Goal: Task Accomplishment & Management: Use online tool/utility

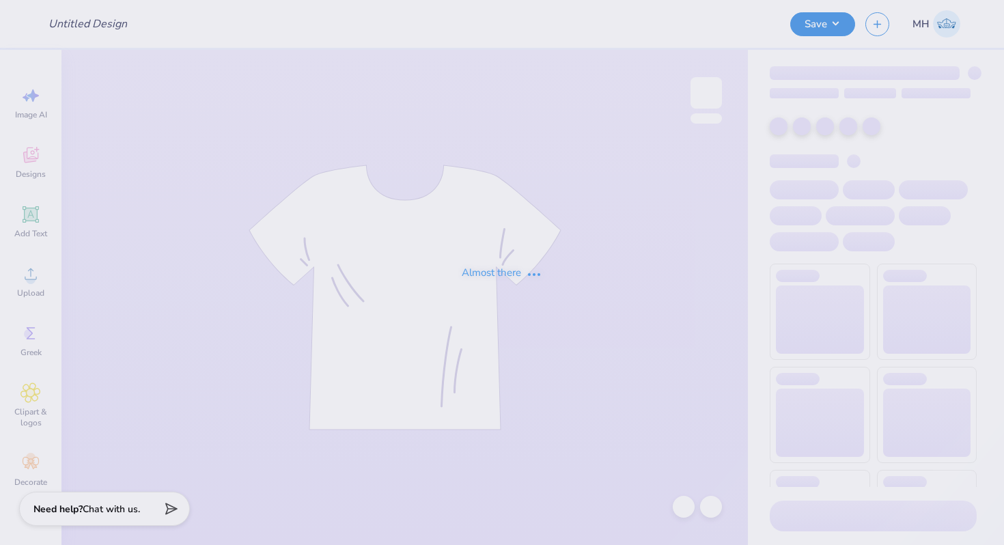
type input "Dk"
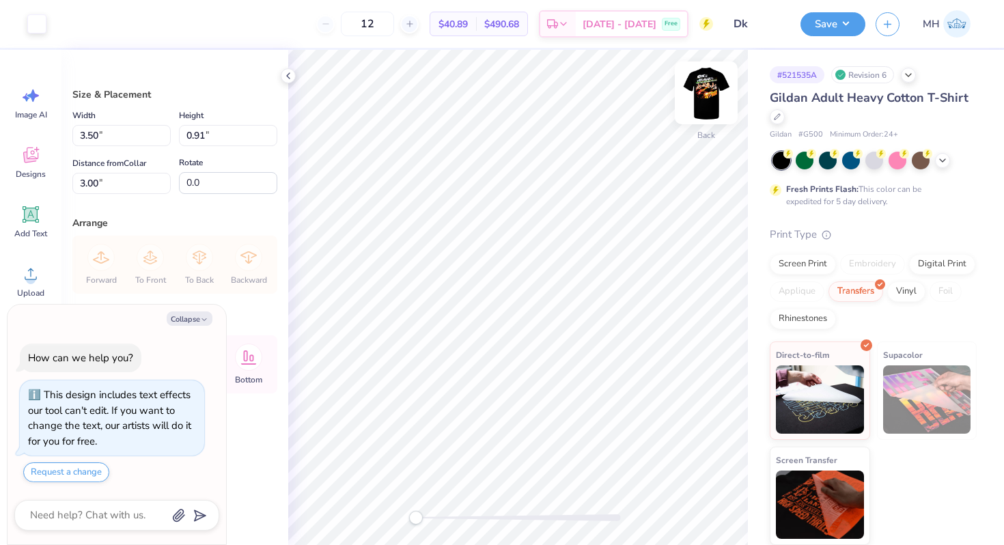
click at [704, 94] on img at bounding box center [706, 93] width 55 height 55
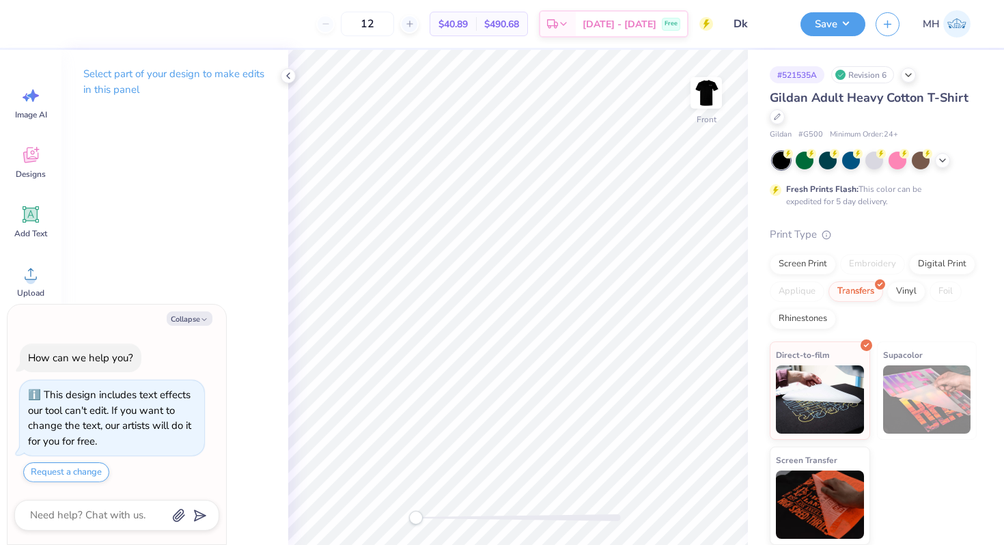
click at [285, 67] on div "Select part of your design to make edits in this panel" at bounding box center [174, 87] width 227 height 74
click at [285, 71] on icon at bounding box center [288, 75] width 11 height 11
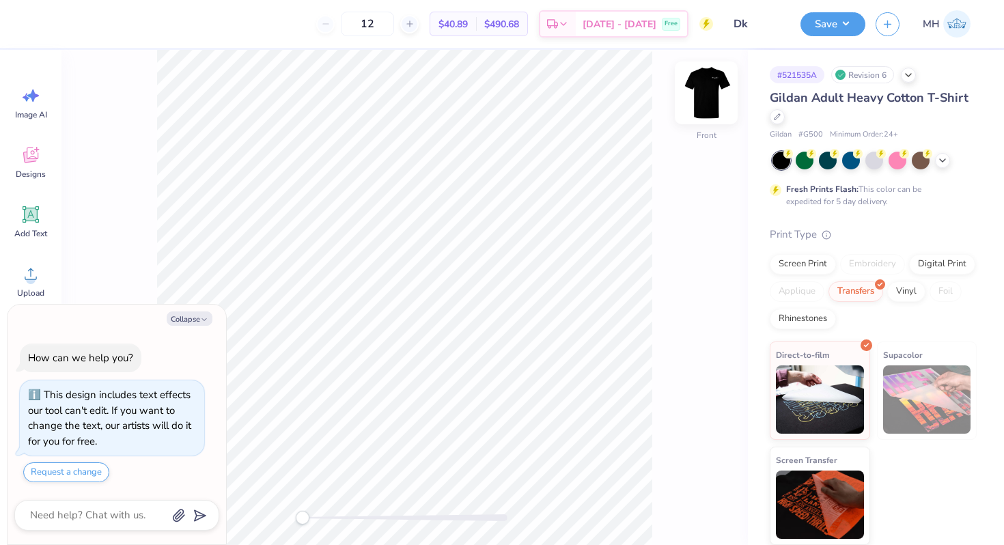
click at [703, 91] on img at bounding box center [706, 93] width 55 height 55
click at [778, 118] on icon at bounding box center [777, 115] width 7 height 7
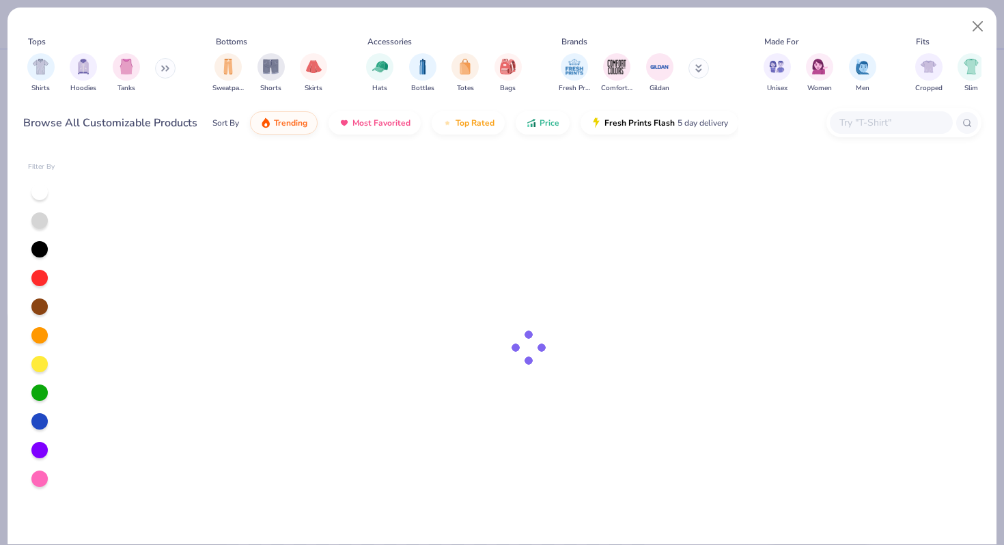
type textarea "x"
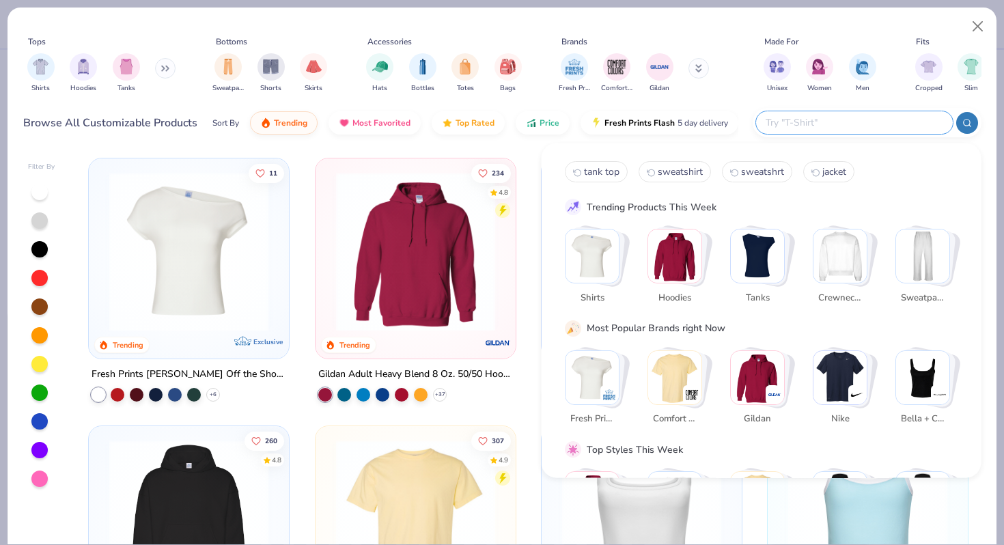
click at [884, 118] on input "text" at bounding box center [853, 123] width 179 height 16
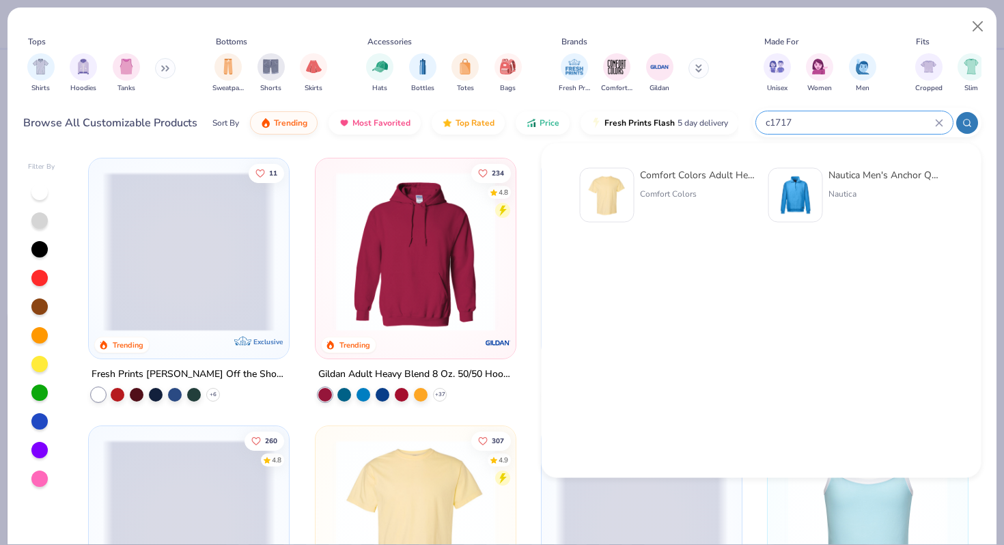
type input "c1717"
click at [631, 201] on div at bounding box center [607, 195] width 55 height 55
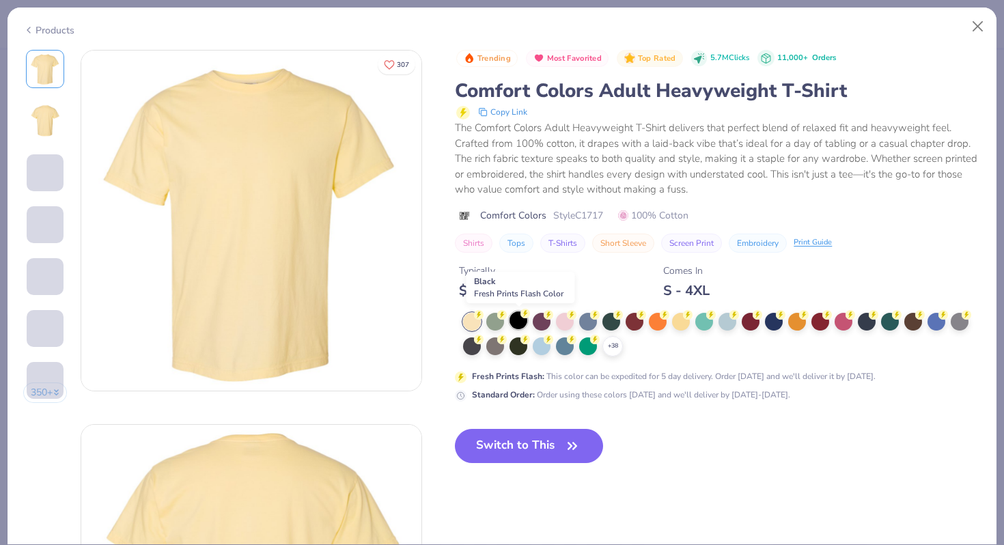
click at [522, 320] on div at bounding box center [518, 320] width 18 height 18
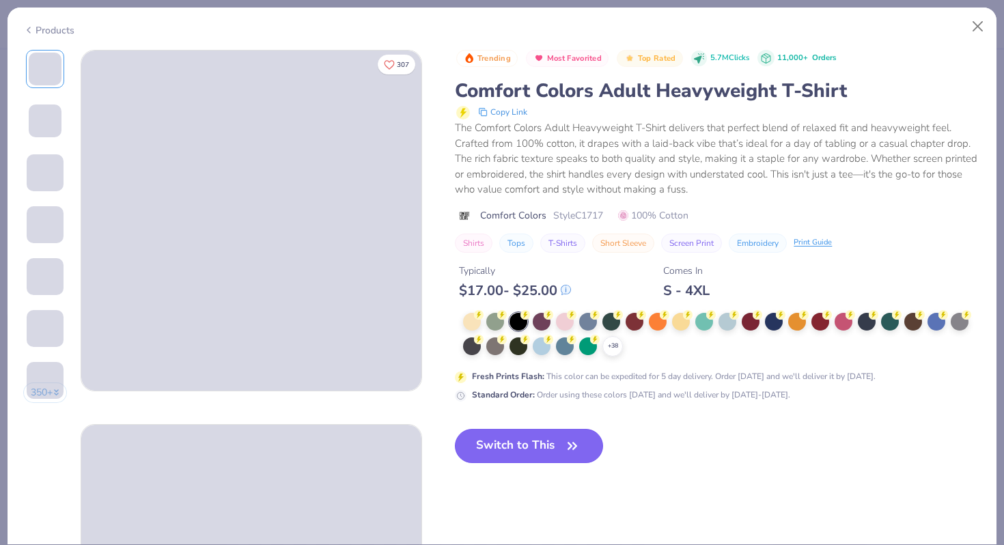
click at [529, 447] on button "Switch to This" at bounding box center [529, 446] width 148 height 34
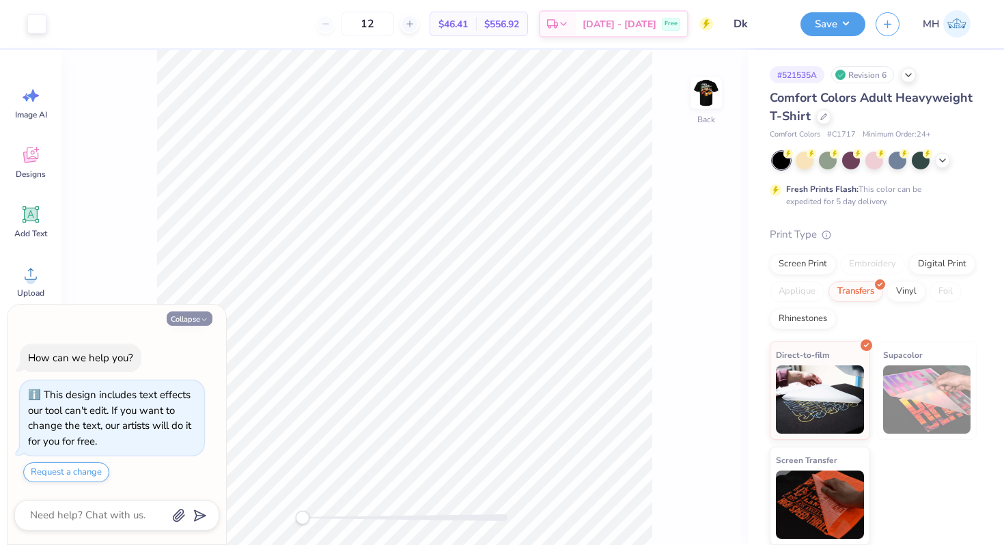
click at [201, 314] on button "Collapse" at bounding box center [190, 318] width 46 height 14
type textarea "x"
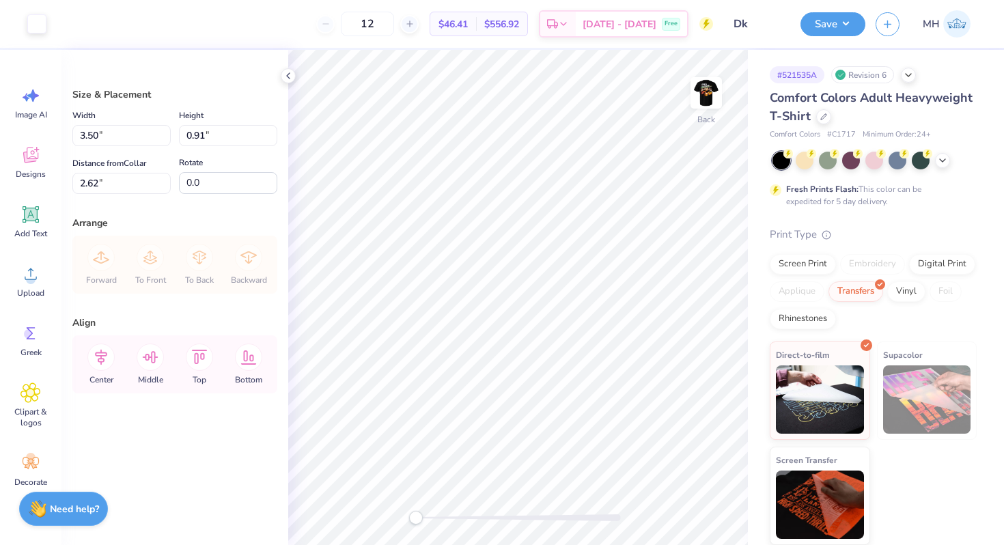
type input "3.79"
click at [285, 69] on div at bounding box center [288, 75] width 15 height 15
type input "4.19"
click at [286, 74] on icon at bounding box center [288, 75] width 11 height 11
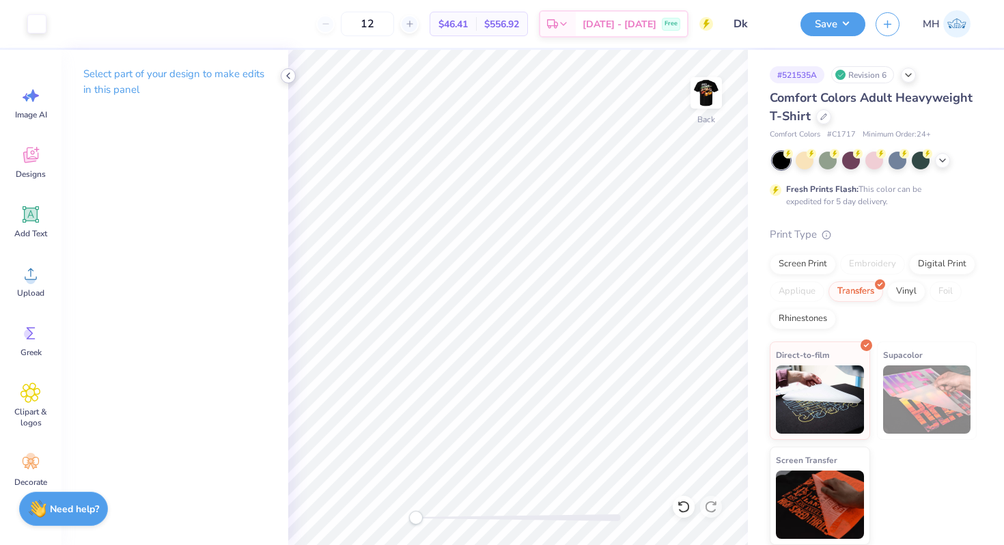
click at [286, 79] on icon at bounding box center [288, 75] width 11 height 11
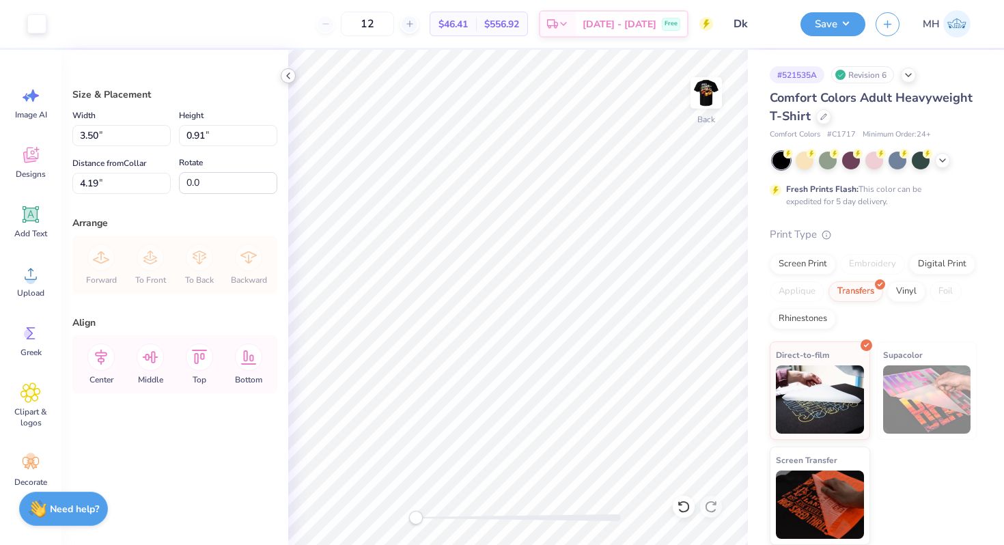
type input "4.33"
click at [287, 79] on icon at bounding box center [288, 75] width 11 height 11
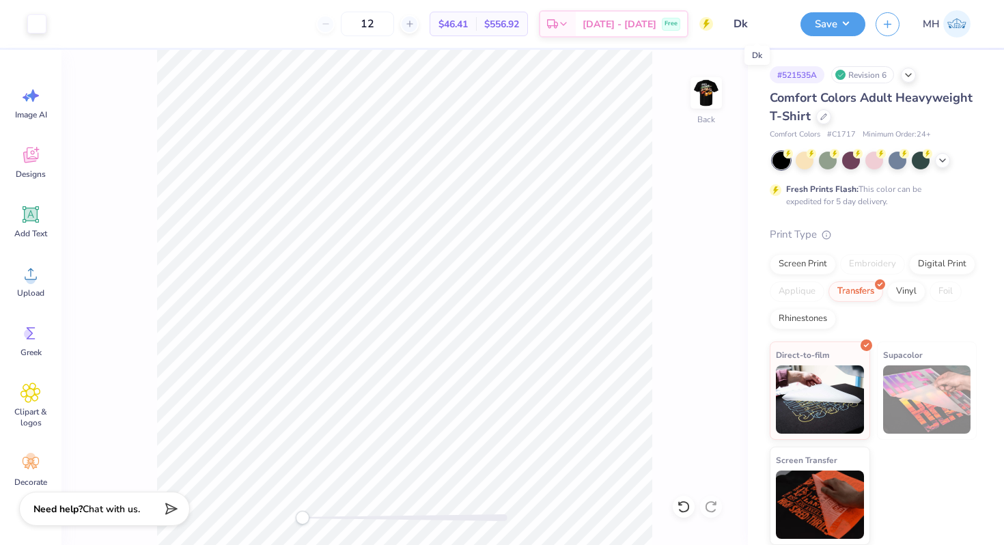
click at [744, 21] on input "Dk" at bounding box center [756, 23] width 67 height 27
click at [821, 20] on button "Save" at bounding box center [832, 22] width 65 height 24
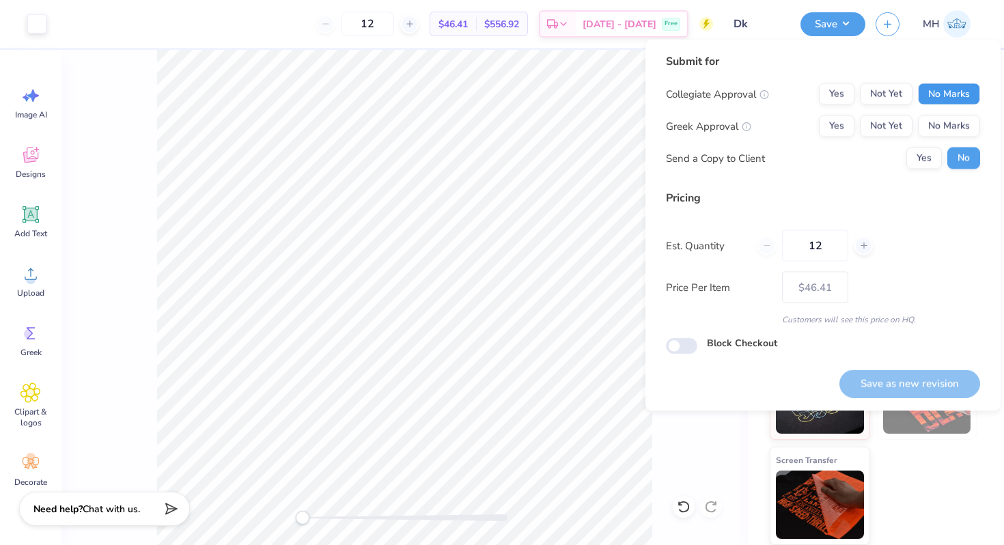
click at [964, 99] on button "No Marks" at bounding box center [949, 94] width 62 height 22
click at [957, 125] on button "No Marks" at bounding box center [949, 126] width 62 height 22
click at [886, 376] on button "Save as new revision" at bounding box center [909, 383] width 141 height 28
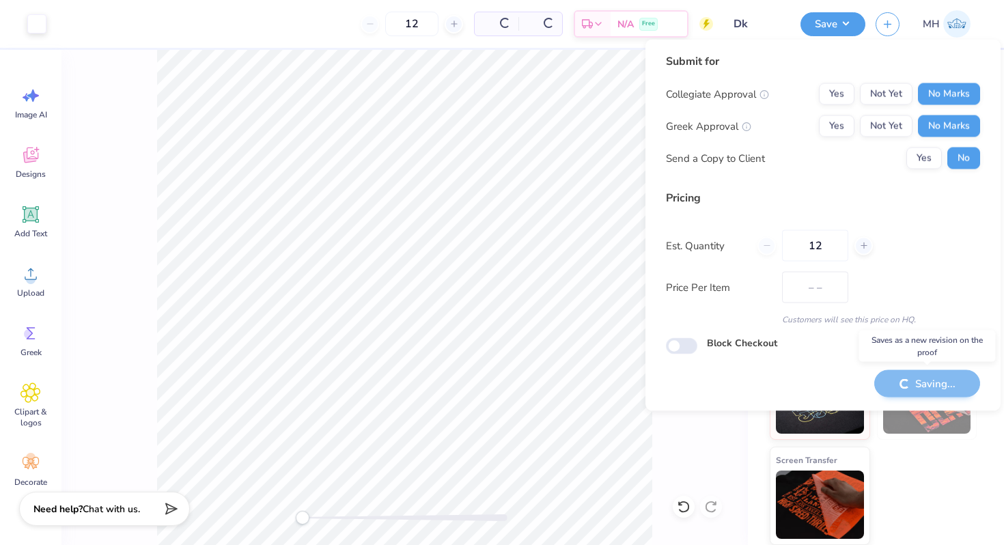
type input "$46.41"
click at [882, 375] on div "Saving..." at bounding box center [927, 383] width 106 height 28
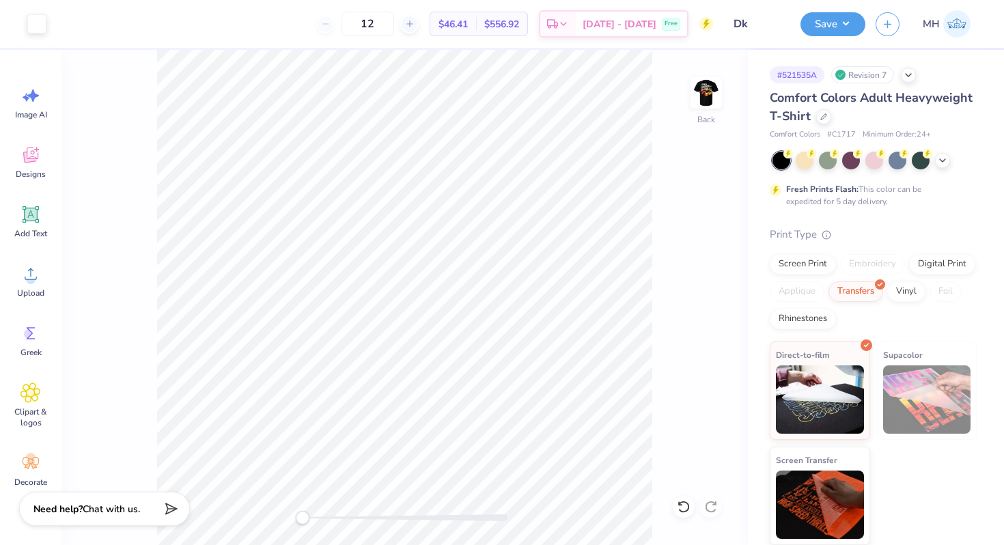
click at [660, 173] on div "Back" at bounding box center [404, 297] width 686 height 495
click at [861, 27] on button "Save" at bounding box center [832, 22] width 65 height 24
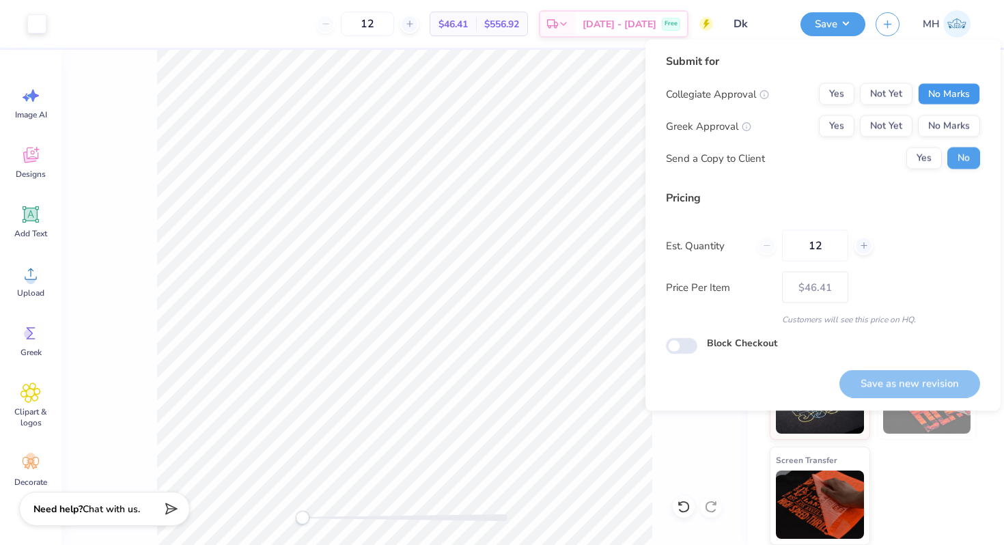
click at [970, 94] on button "No Marks" at bounding box center [949, 94] width 62 height 22
click at [966, 128] on button "No Marks" at bounding box center [949, 126] width 62 height 22
click at [929, 375] on button "Save as new revision" at bounding box center [909, 383] width 141 height 28
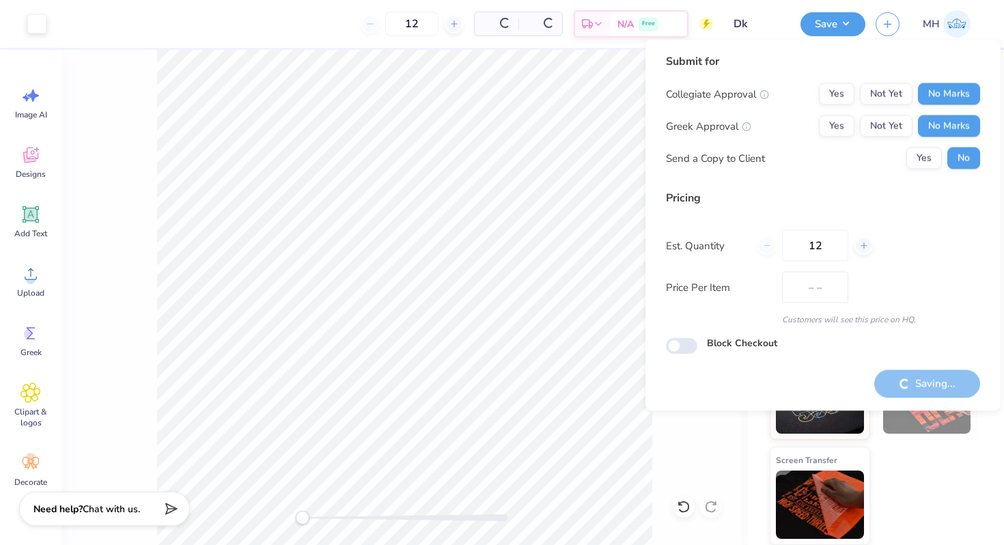
type input "$46.41"
